Goal: Task Accomplishment & Management: Complete application form

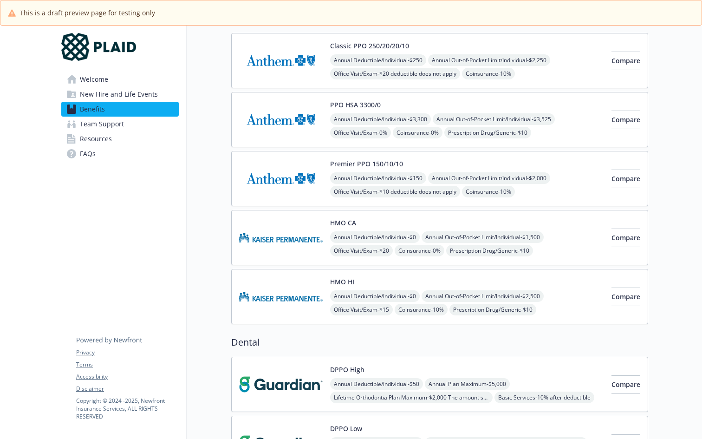
scroll to position [0, 7]
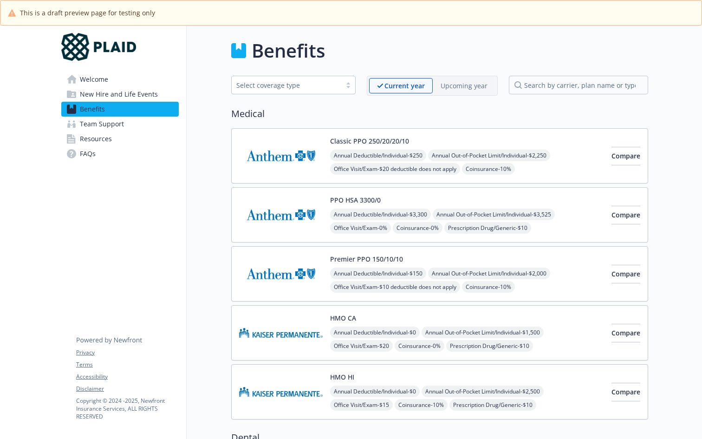
click at [295, 87] on div "Select coverage type" at bounding box center [286, 85] width 100 height 10
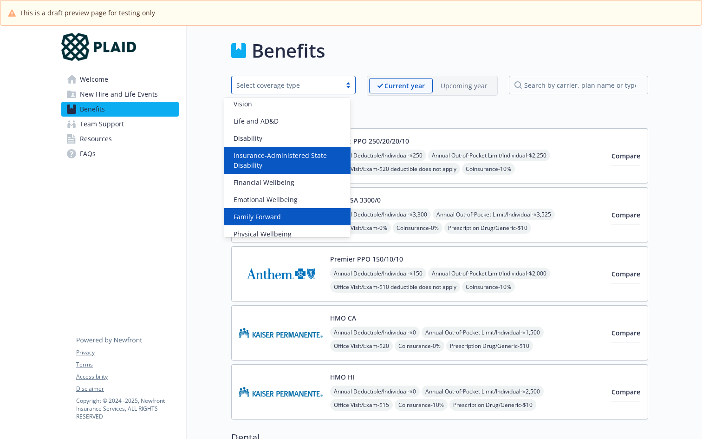
scroll to position [39, 0]
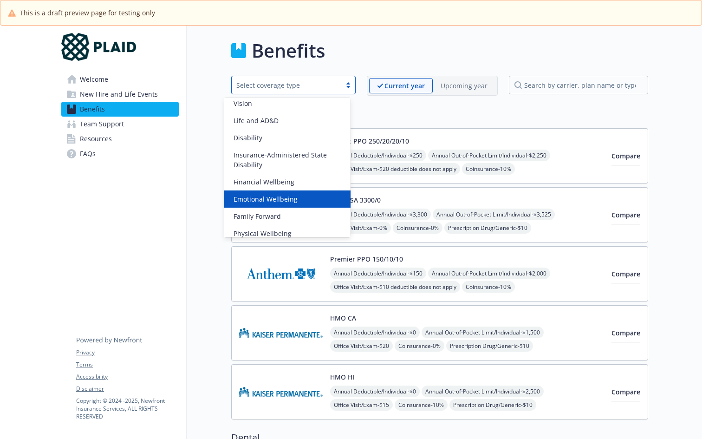
click at [276, 200] on span "Emotional Wellbeing" at bounding box center [265, 199] width 64 height 10
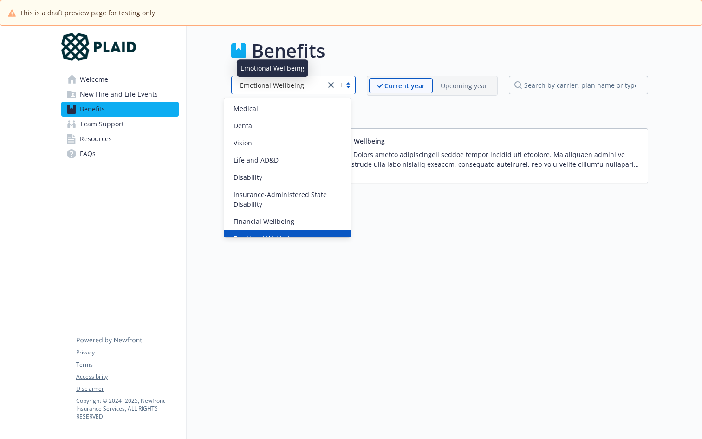
click at [286, 82] on span "Emotional Wellbeing" at bounding box center [272, 85] width 64 height 10
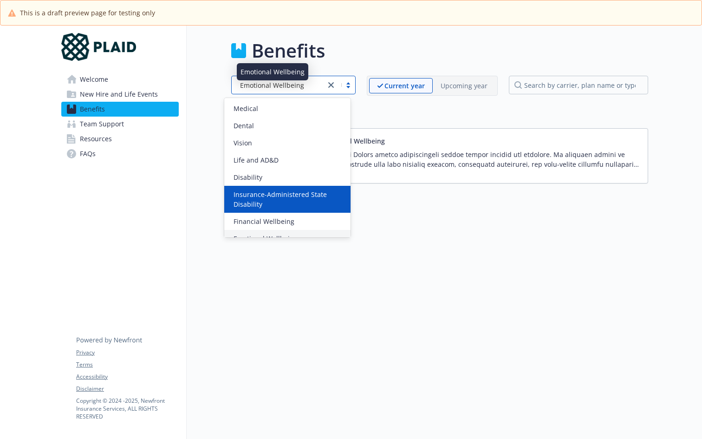
scroll to position [46, 0]
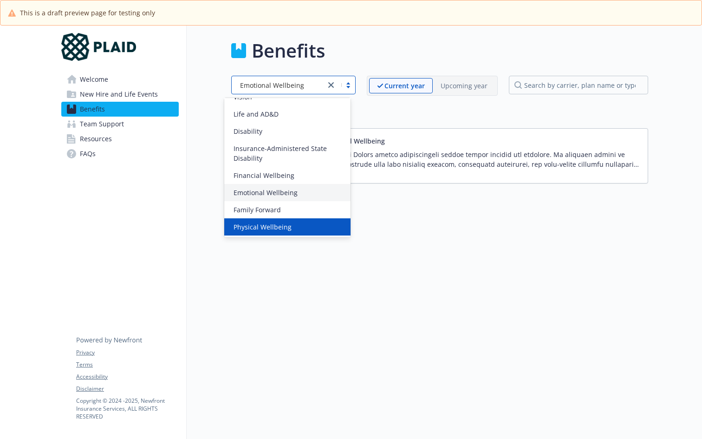
click at [277, 222] on span "Physical Wellbeing" at bounding box center [262, 227] width 58 height 10
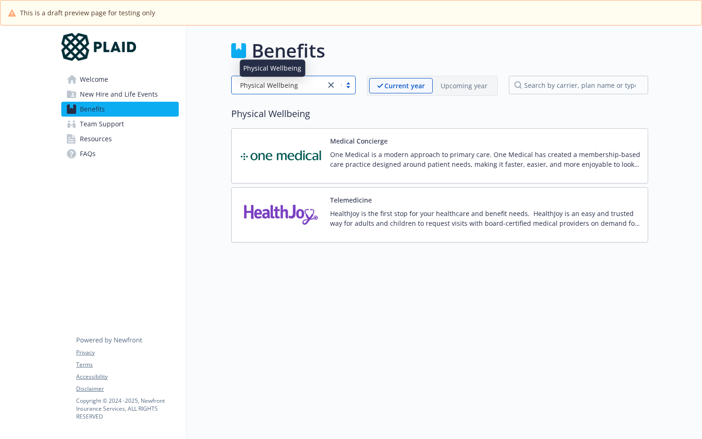
click at [297, 83] on div "Physical Wellbeing" at bounding box center [278, 85] width 84 height 10
click at [196, 92] on div "Benefits Physical Wellbeing Current year Upcoming year Physical Wellbeing Medic…" at bounding box center [417, 140] width 461 height 228
